Goal: Check status

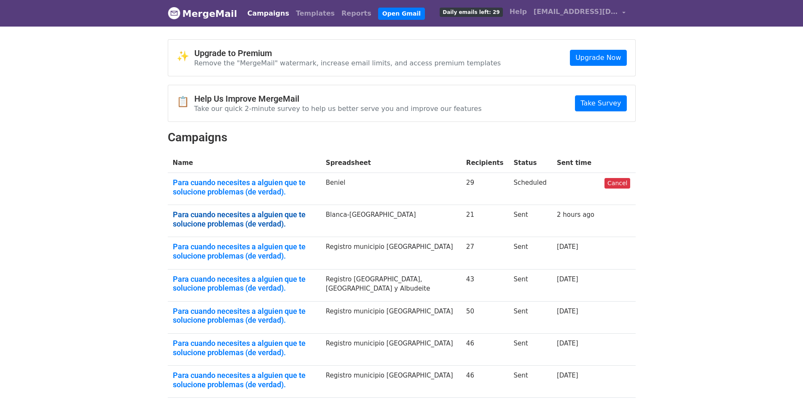
click at [245, 213] on link "Para cuando necesites a alguien que te solucione problemas (de verdad)." at bounding box center [244, 219] width 143 height 18
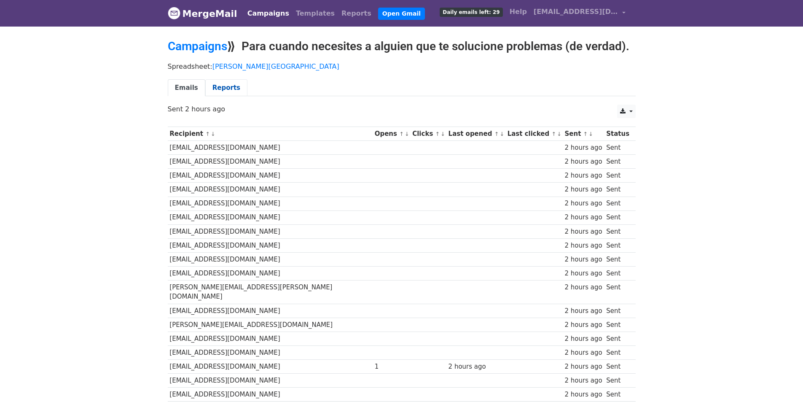
click at [213, 85] on link "Reports" at bounding box center [226, 87] width 42 height 17
